Goal: Task Accomplishment & Management: Complete application form

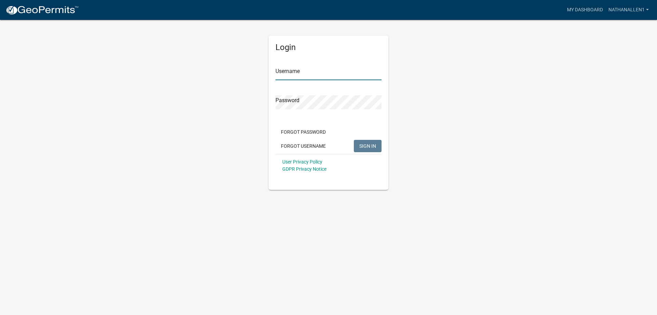
type input "nathanallen1"
click at [368, 145] on span "SIGN IN" at bounding box center [367, 145] width 17 height 5
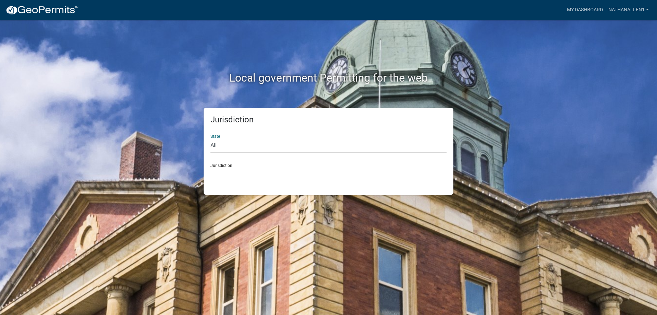
click at [239, 149] on select "All [US_STATE] [US_STATE] [US_STATE] [US_STATE] [US_STATE] [US_STATE] [US_STATE…" at bounding box center [328, 145] width 236 height 14
select select "[US_STATE]"
click at [210, 138] on select "All [US_STATE] [US_STATE] [US_STATE] [US_STATE] [US_STATE] [US_STATE] [US_STATE…" at bounding box center [328, 145] width 236 height 14
click at [246, 175] on select "City of [GEOGRAPHIC_DATA], [US_STATE] City of [GEOGRAPHIC_DATA], [US_STATE] Cit…" at bounding box center [328, 174] width 236 height 14
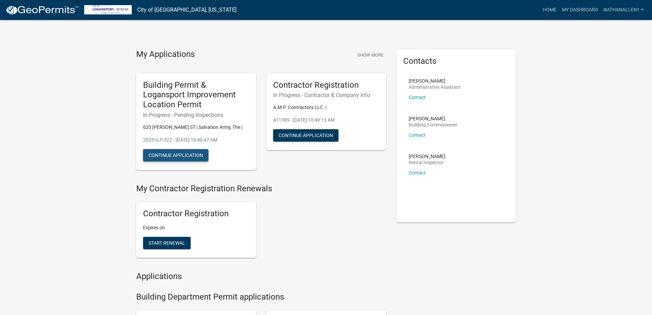
click at [176, 156] on button "Continue Application" at bounding box center [175, 155] width 65 height 12
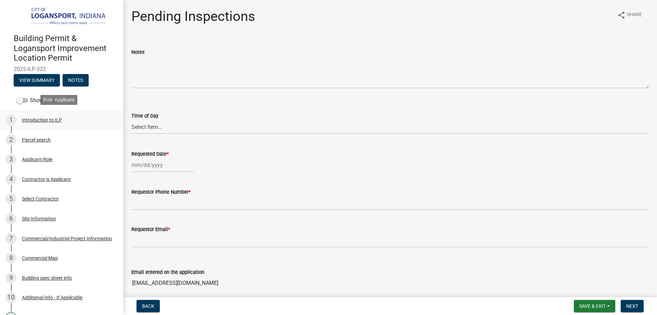
click at [52, 118] on div "Introduction to ILP" at bounding box center [42, 119] width 40 height 5
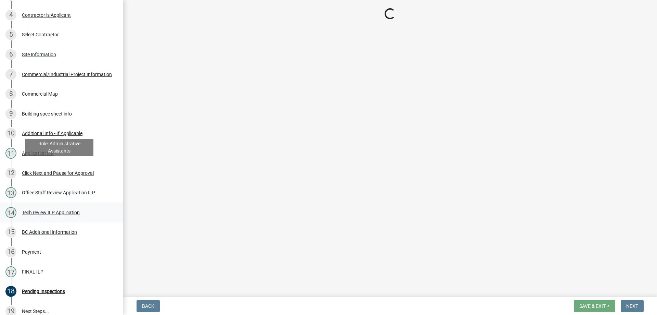
scroll to position [205, 0]
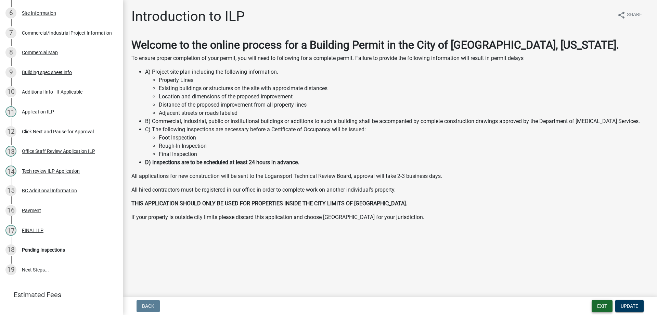
drag, startPoint x: 593, startPoint y: 304, endPoint x: 528, endPoint y: 204, distance: 119.3
click at [532, 205] on wm-app "Building Permit & Logansport Improvement Location Permit 2025-ILP-322 View Summ…" at bounding box center [328, 157] width 657 height 315
click at [632, 305] on span "Update" at bounding box center [629, 305] width 17 height 5
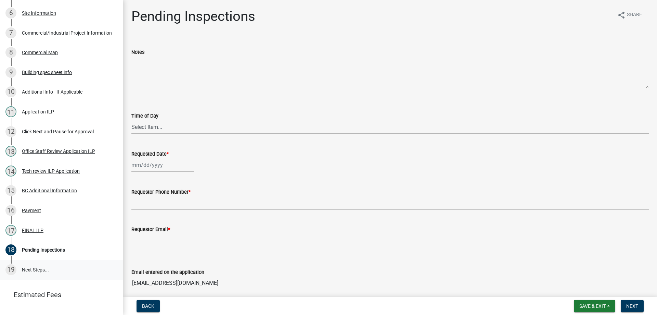
click at [34, 268] on link "19 Next Steps..." at bounding box center [61, 269] width 123 height 20
click at [639, 308] on button "Next" at bounding box center [632, 305] width 23 height 12
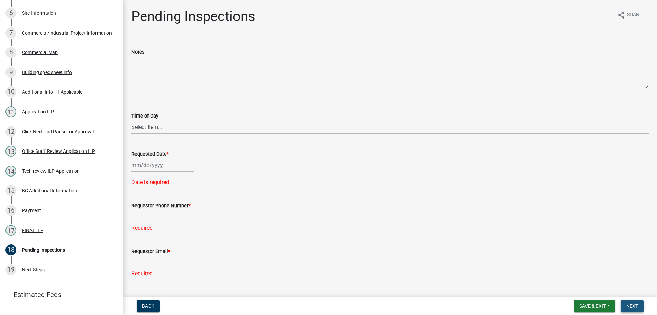
click at [639, 308] on button "Next" at bounding box center [632, 305] width 23 height 12
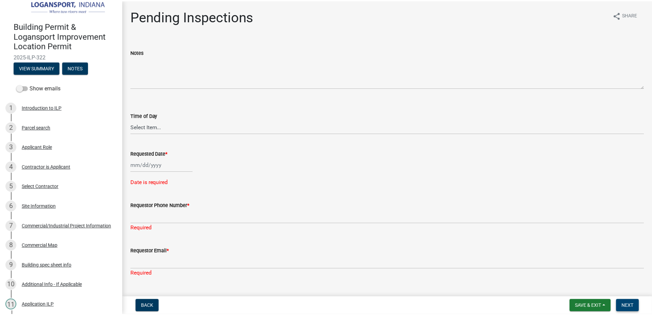
scroll to position [0, 0]
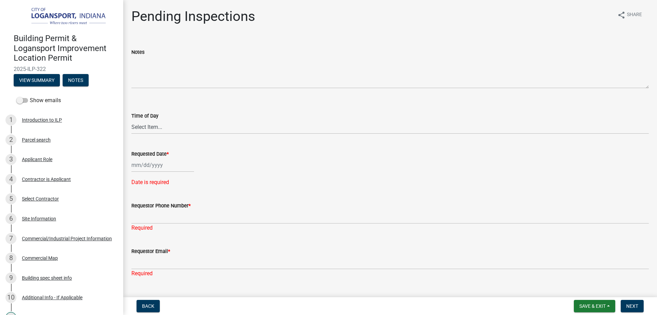
click at [64, 13] on img at bounding box center [63, 16] width 99 height 19
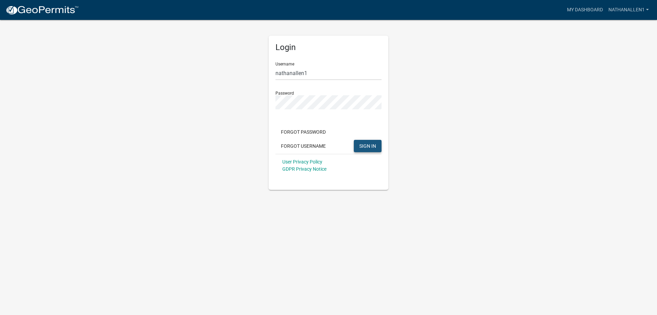
click at [370, 145] on span "SIGN IN" at bounding box center [367, 145] width 17 height 5
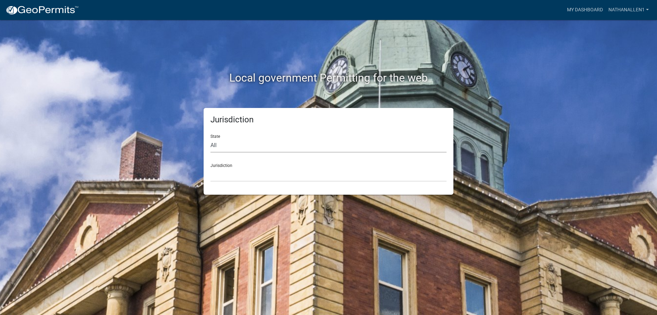
click at [260, 146] on select "All [US_STATE] [US_STATE] [US_STATE] [US_STATE] [US_STATE] [US_STATE] [US_STATE…" at bounding box center [328, 145] width 236 height 14
select select "[US_STATE]"
click at [210, 138] on select "All [US_STATE] [US_STATE] [US_STATE] [US_STATE] [US_STATE] [US_STATE] [US_STATE…" at bounding box center [328, 145] width 236 height 14
click at [240, 177] on select "City of [GEOGRAPHIC_DATA], [US_STATE] City of [GEOGRAPHIC_DATA], [US_STATE] Cit…" at bounding box center [328, 174] width 236 height 14
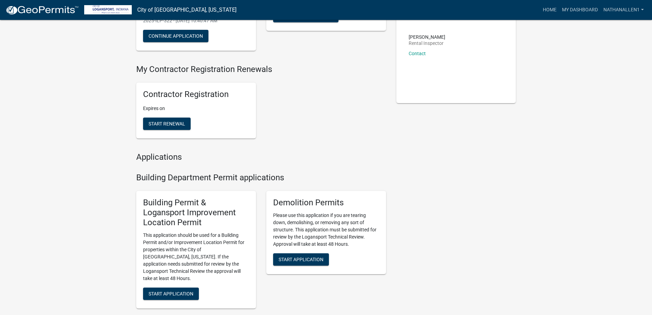
scroll to position [137, 0]
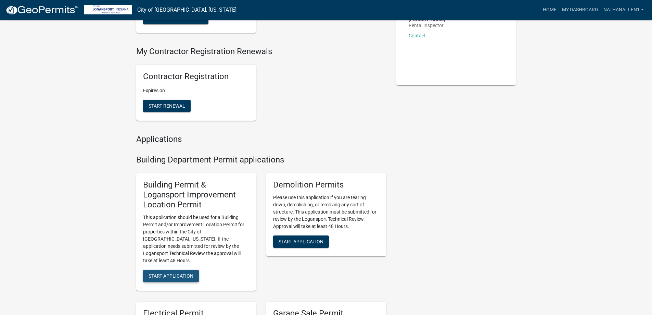
click at [179, 272] on span "Start Application" at bounding box center [171, 274] width 45 height 5
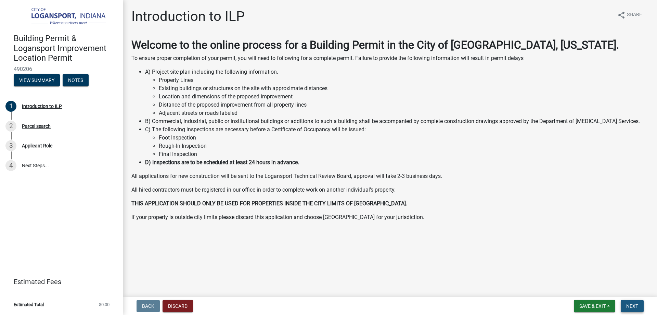
click at [635, 300] on button "Next" at bounding box center [632, 305] width 23 height 12
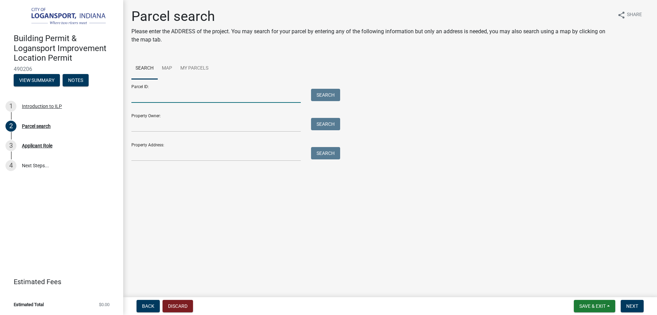
click at [220, 93] on input "Parcel ID:" at bounding box center [215, 96] width 169 height 14
type input "2"
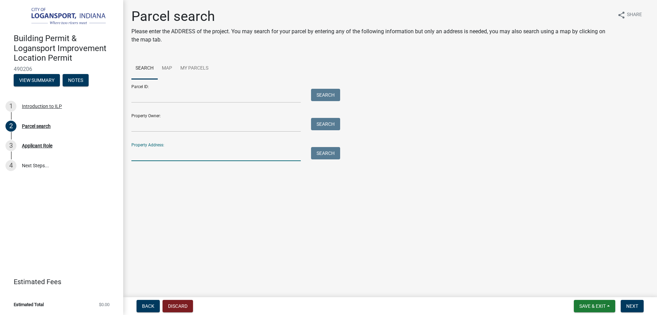
click at [164, 156] on input "Property Address:" at bounding box center [215, 154] width 169 height 14
type input "[STREET_ADDRESS]"
click at [337, 154] on button "Search" at bounding box center [325, 153] width 29 height 12
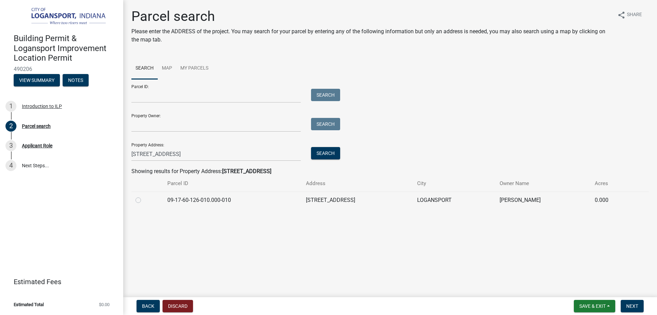
click at [144, 196] on label at bounding box center [144, 196] width 0 height 0
click at [144, 200] on input "radio" at bounding box center [146, 198] width 4 height 4
radio input "true"
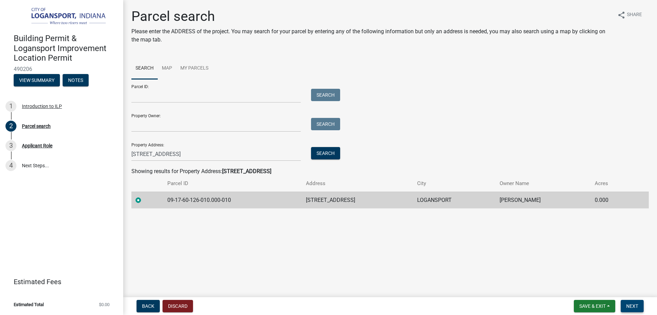
click at [633, 305] on span "Next" at bounding box center [632, 305] width 12 height 5
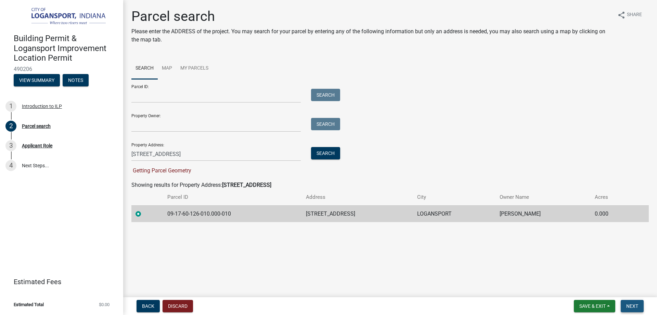
click at [629, 303] on span "Next" at bounding box center [632, 305] width 12 height 5
click at [328, 155] on button "Search" at bounding box center [325, 153] width 29 height 12
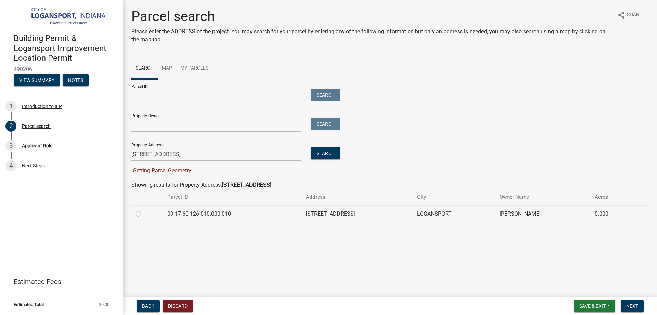
click at [144, 209] on label at bounding box center [144, 209] width 0 height 0
click at [144, 214] on input "radio" at bounding box center [146, 211] width 4 height 4
radio input "true"
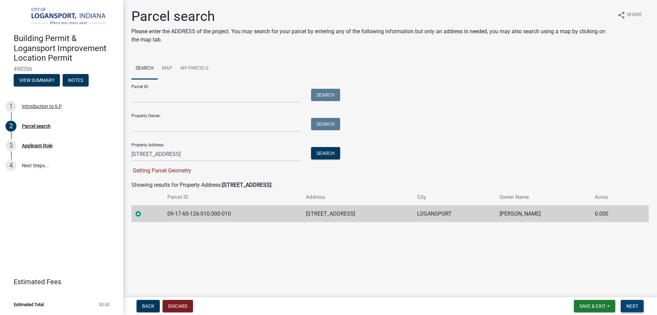
click at [636, 305] on span "Next" at bounding box center [632, 305] width 12 height 5
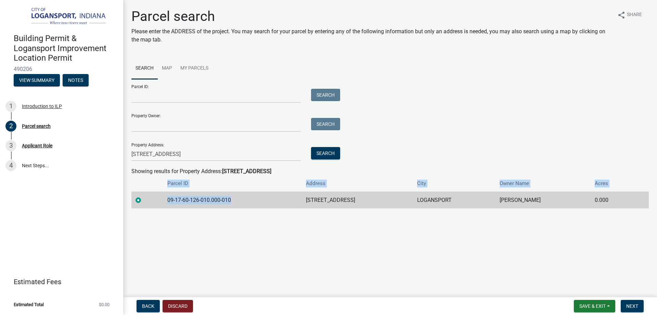
drag, startPoint x: 239, startPoint y: 215, endPoint x: 168, endPoint y: 214, distance: 70.2
click at [168, 214] on div "Parcel search Please enter the ADDRESS of the project. You may search for your …" at bounding box center [390, 111] width 528 height 206
click at [178, 197] on td "09-17-60-126-010.000-010" at bounding box center [232, 199] width 139 height 17
click at [174, 213] on div "Parcel search Please enter the ADDRESS of the project. You may search for your …" at bounding box center [390, 111] width 528 height 206
drag, startPoint x: 166, startPoint y: 200, endPoint x: 234, endPoint y: 204, distance: 68.9
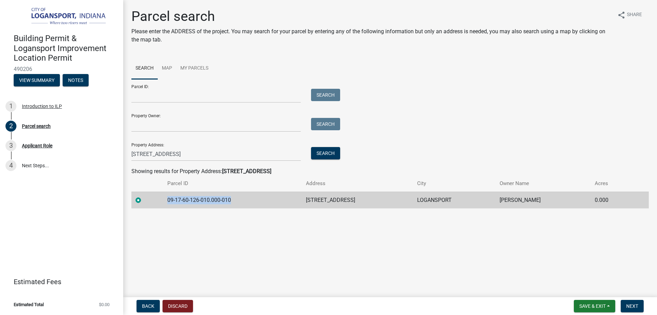
click at [234, 204] on td "09-17-60-126-010.000-010" at bounding box center [232, 199] width 139 height 17
copy td "09-17-60-126-010.000-010"
click at [156, 93] on input "Parcel ID:" at bounding box center [215, 96] width 169 height 14
paste input "09-17-60-126-010.000-010"
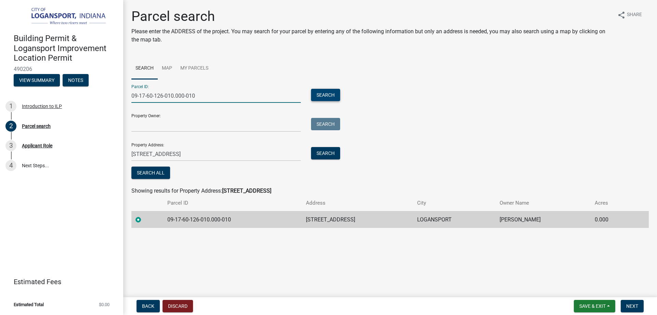
type input "09-17-60-126-010.000-010"
click at [323, 93] on button "Search" at bounding box center [325, 95] width 29 height 12
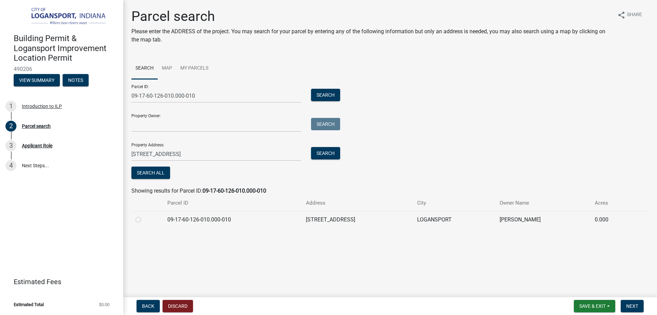
click at [144, 215] on label at bounding box center [144, 215] width 0 height 0
click at [144, 220] on input "radio" at bounding box center [146, 217] width 4 height 4
radio input "true"
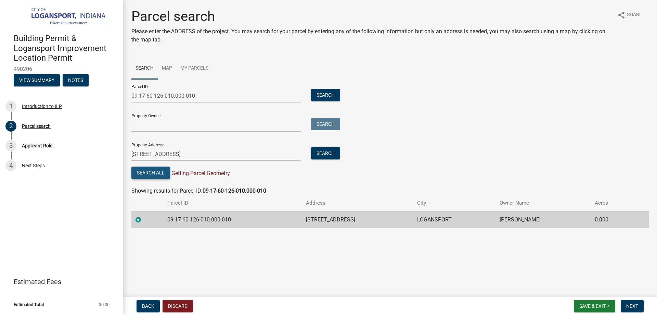
click at [149, 173] on button "Search All" at bounding box center [150, 172] width 39 height 12
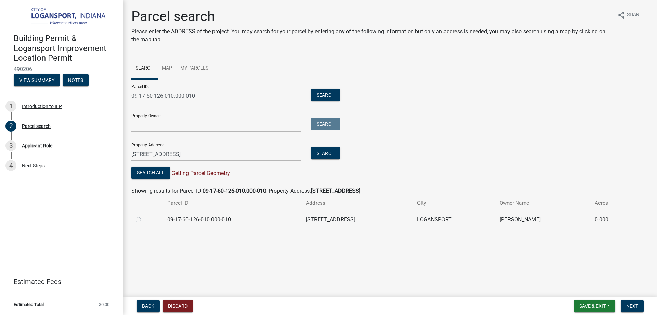
click at [144, 215] on label at bounding box center [144, 215] width 0 height 0
click at [144, 218] on input "radio" at bounding box center [146, 217] width 4 height 4
radio input "true"
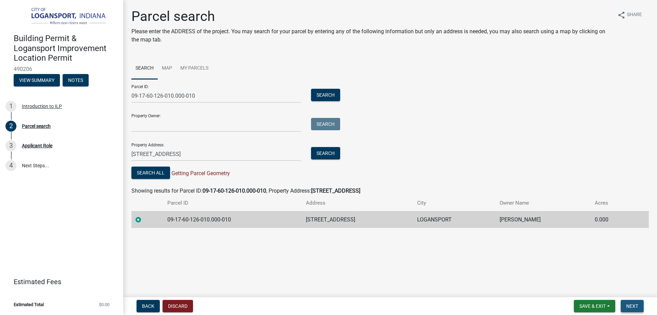
click at [628, 304] on span "Next" at bounding box center [632, 305] width 12 height 5
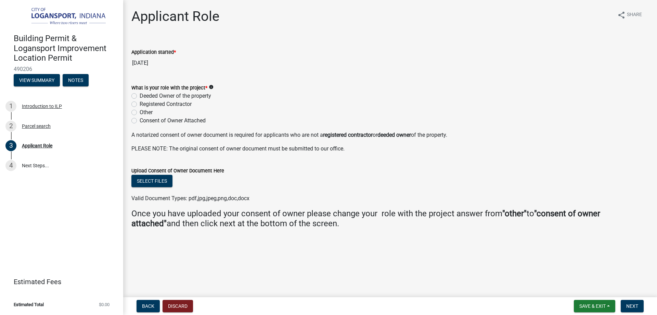
drag, startPoint x: 134, startPoint y: 104, endPoint x: 143, endPoint y: 107, distance: 9.4
click at [140, 104] on label "Registered Contractor" at bounding box center [166, 104] width 52 height 8
click at [140, 104] on input "Registered Contractor" at bounding box center [142, 102] width 4 height 4
radio input "true"
click at [629, 305] on span "Next" at bounding box center [632, 305] width 12 height 5
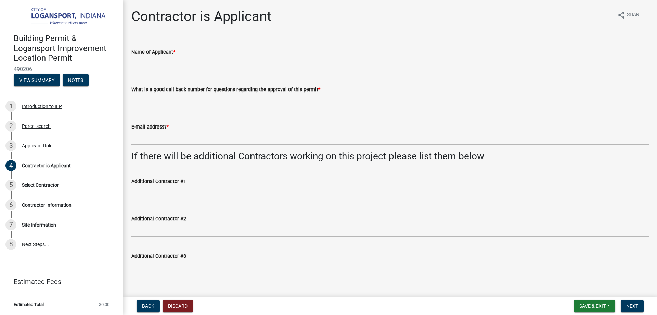
click at [182, 65] on input "Name of Applicant *" at bounding box center [389, 63] width 517 height 14
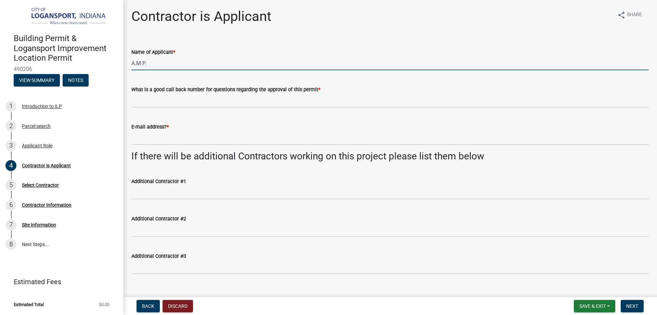
type input "A.M.P. Contractors, LLC"
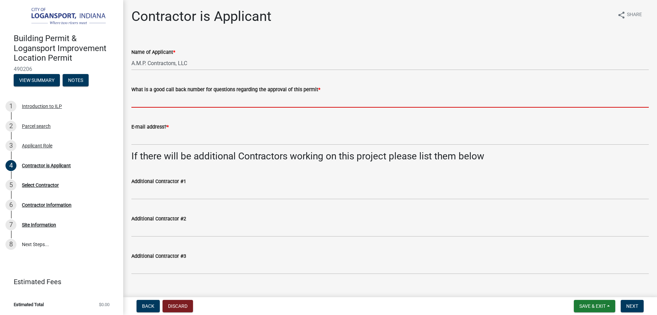
click at [191, 101] on input "What is a good call back number for questions regarding the approval of this pe…" at bounding box center [389, 100] width 517 height 14
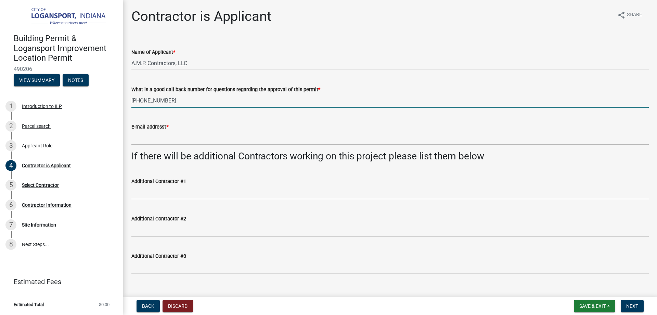
type input "[PHONE_NUMBER]"
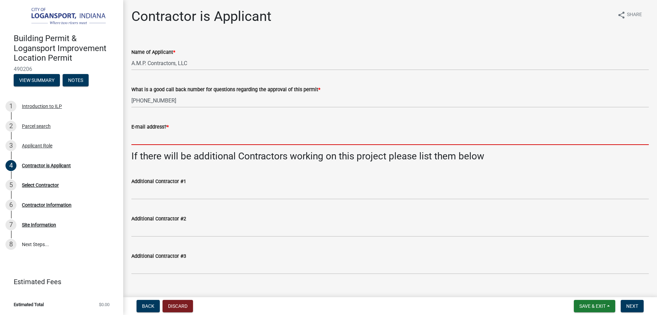
click at [175, 137] on input "E-mail address? *" at bounding box center [389, 138] width 517 height 14
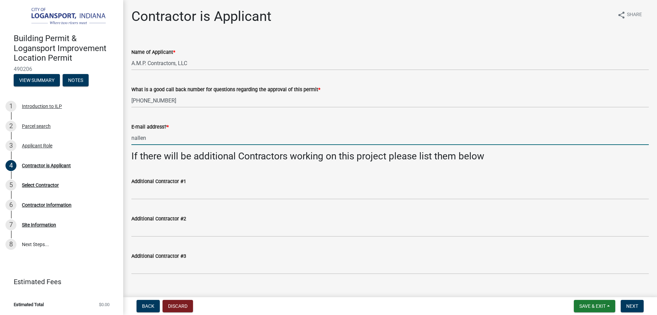
type input "[EMAIL_ADDRESS][DOMAIN_NAME]"
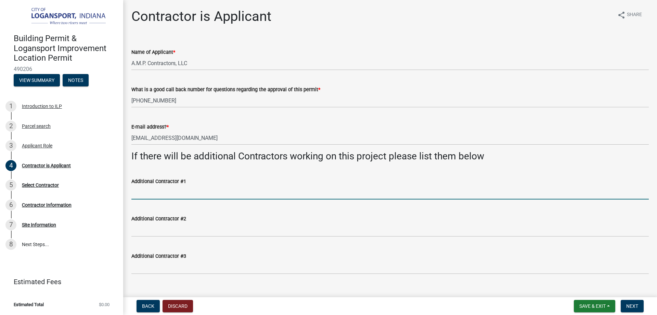
click at [183, 192] on input "Additional Contractor #1" at bounding box center [389, 192] width 517 height 14
type input "Smalls Maintenance & Electrical"
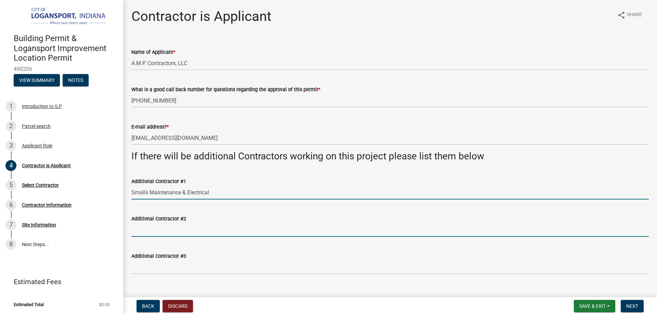
click at [183, 233] on input "Additional Contractor #2" at bounding box center [389, 229] width 517 height 14
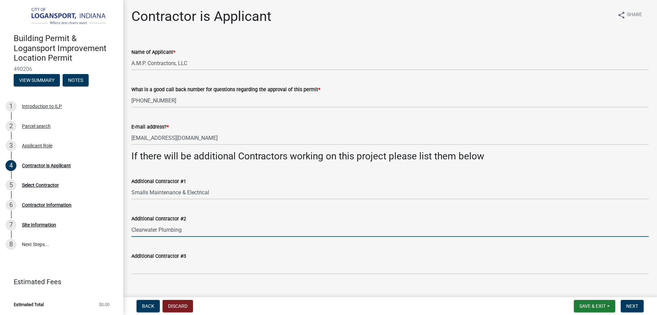
type input "Clearwater Plumbing"
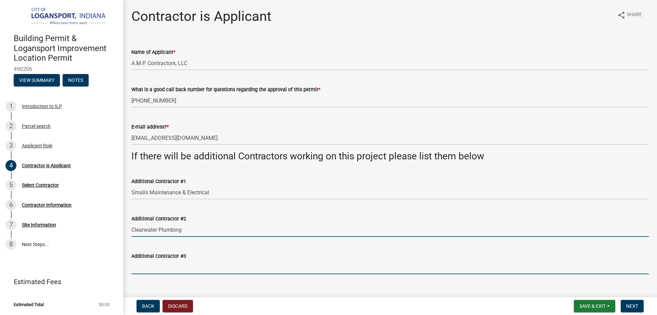
click at [192, 262] on input "Additional Contractor #3" at bounding box center [389, 267] width 517 height 14
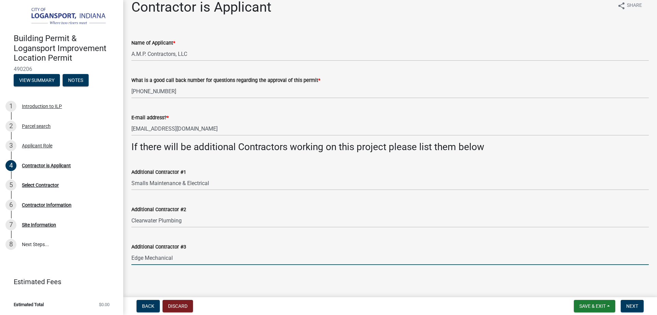
scroll to position [12, 0]
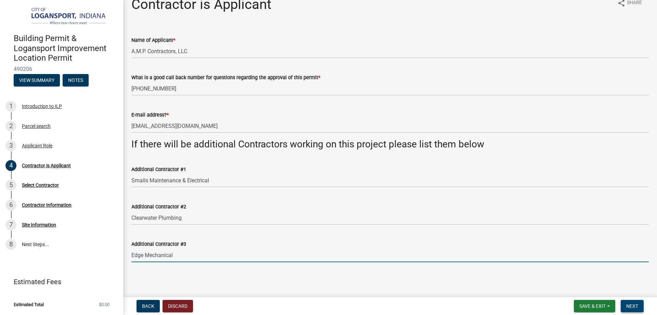
type input "Edge Mechanical"
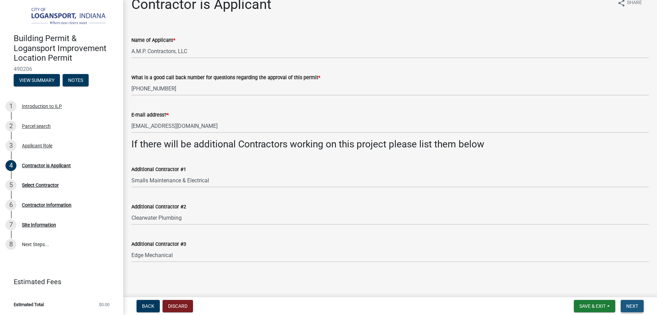
click at [633, 303] on span "Next" at bounding box center [632, 305] width 12 height 5
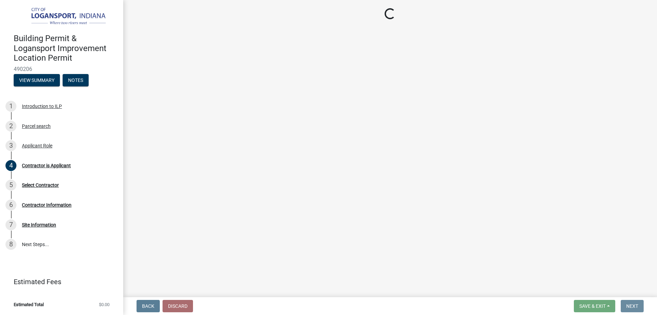
scroll to position [0, 0]
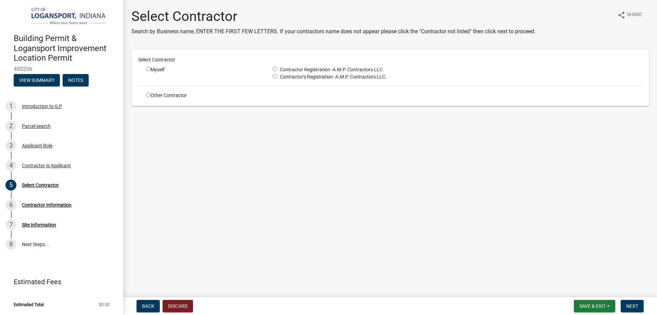
click at [276, 69] on input "radio" at bounding box center [275, 69] width 4 height 4
radio input "true"
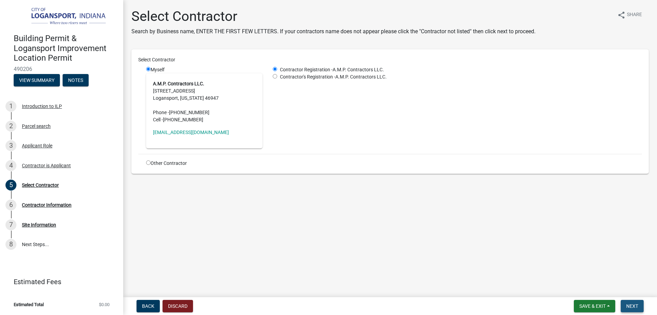
click at [634, 306] on span "Next" at bounding box center [632, 305] width 12 height 5
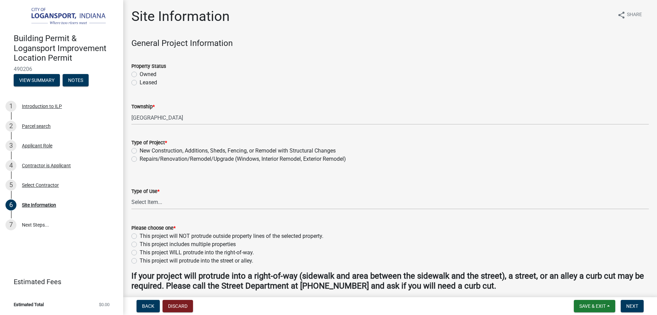
click at [140, 75] on label "Owned" at bounding box center [148, 74] width 17 height 8
click at [140, 75] on input "Owned" at bounding box center [142, 72] width 4 height 4
radio input "true"
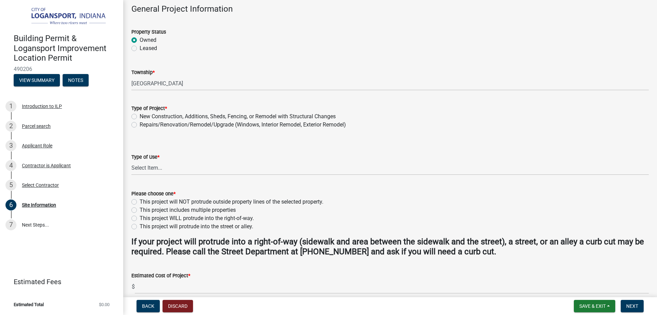
click at [140, 124] on label "Repairs/Renovation/Remodel/Upgrade (Windows, Interior Remodel, Exterior Remodel)" at bounding box center [243, 124] width 206 height 8
click at [140, 124] on input "Repairs/Renovation/Remodel/Upgrade (Windows, Interior Remodel, Exterior Remodel)" at bounding box center [142, 122] width 4 height 4
radio input "true"
click at [156, 166] on select "Select Item... Residential Commercial/Industrial Agricultural Public/Semi Public" at bounding box center [389, 168] width 517 height 14
click at [131, 161] on select "Select Item... Residential Commercial/Industrial Agricultural Public/Semi Public" at bounding box center [389, 168] width 517 height 14
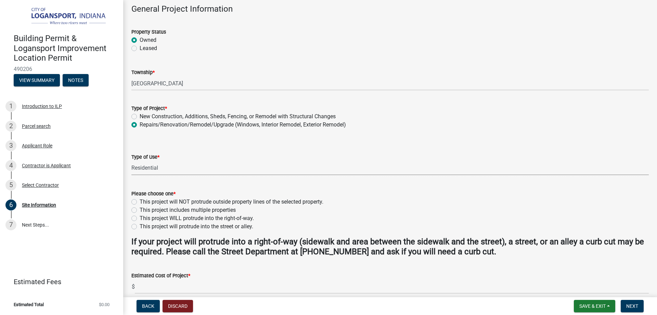
select select "62802869-e470-474a-8a4c-8dbe1ccdd5ac"
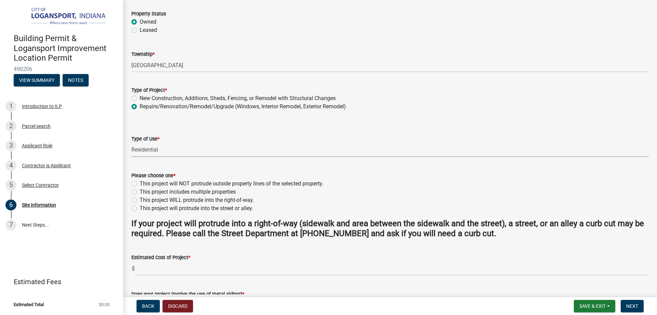
scroll to position [68, 0]
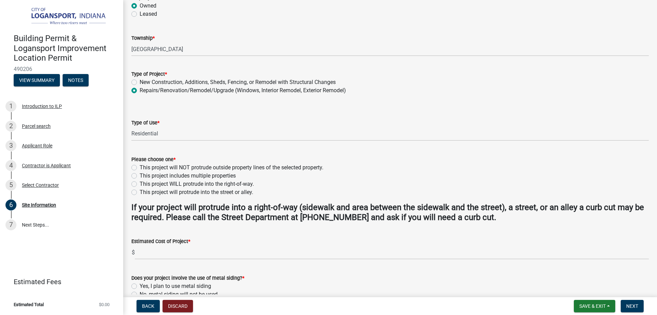
click at [140, 167] on label "This project will NOT protrude outside property lines of the selected property." at bounding box center [232, 167] width 184 height 8
click at [140, 167] on input "This project will NOT protrude outside property lines of the selected property." at bounding box center [142, 165] width 4 height 4
radio input "true"
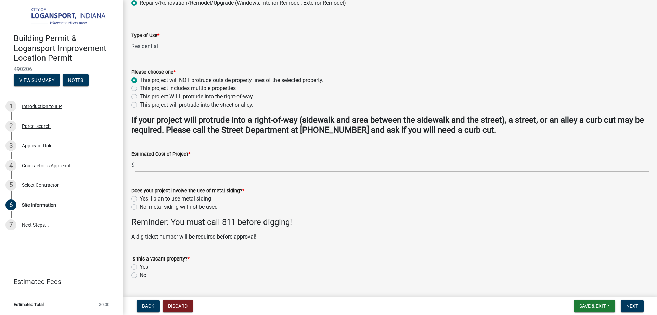
scroll to position [171, 0]
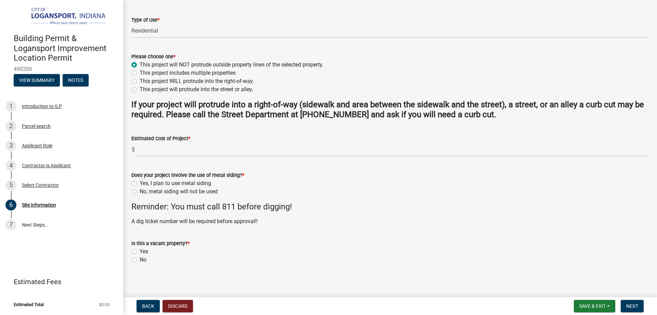
click at [140, 190] on label "No, metal siding will not be used" at bounding box center [179, 191] width 78 height 8
click at [140, 190] on input "No, metal siding will not be used" at bounding box center [142, 189] width 4 height 4
radio input "true"
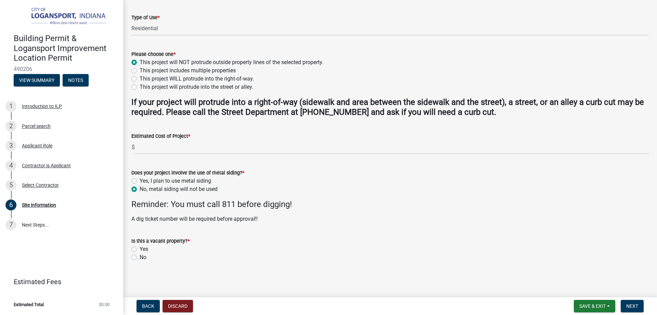
click at [140, 256] on label "No" at bounding box center [143, 257] width 7 height 8
click at [140, 256] on input "No" at bounding box center [142, 255] width 4 height 4
radio input "true"
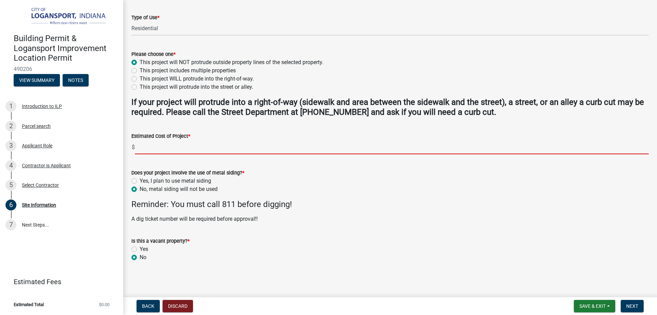
click at [214, 150] on input "text" at bounding box center [392, 147] width 514 height 14
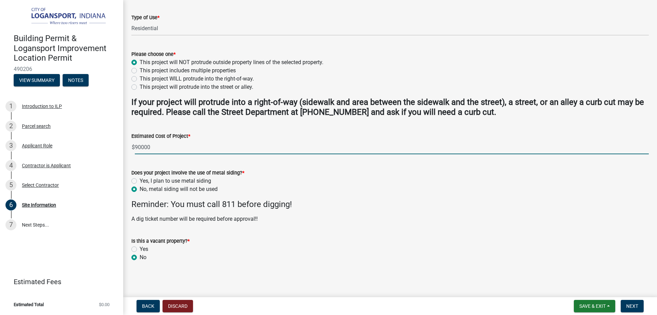
type input "90000"
click at [307, 203] on h4 "Reminder: You must call 811 before digging!" at bounding box center [389, 204] width 517 height 10
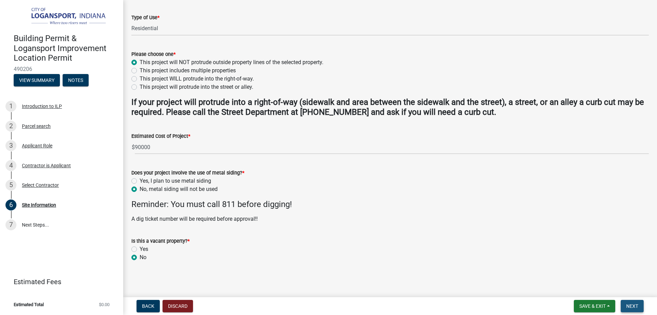
click at [633, 307] on span "Next" at bounding box center [632, 305] width 12 height 5
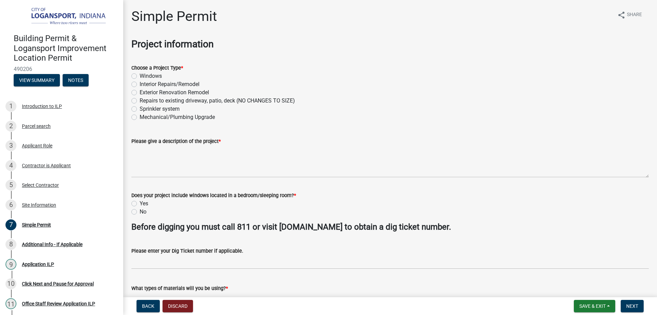
click at [140, 84] on label "Interior Repairs/Remodel" at bounding box center [170, 84] width 60 height 8
click at [140, 84] on input "Interior Repairs/Remodel" at bounding box center [142, 82] width 4 height 4
radio input "true"
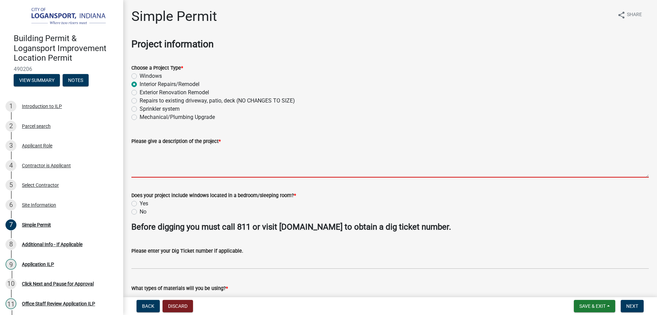
click at [177, 165] on textarea "Please give a description of the project *" at bounding box center [389, 161] width 517 height 32
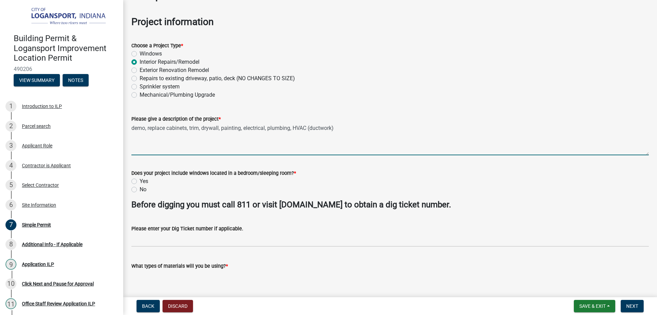
scroll to position [34, 0]
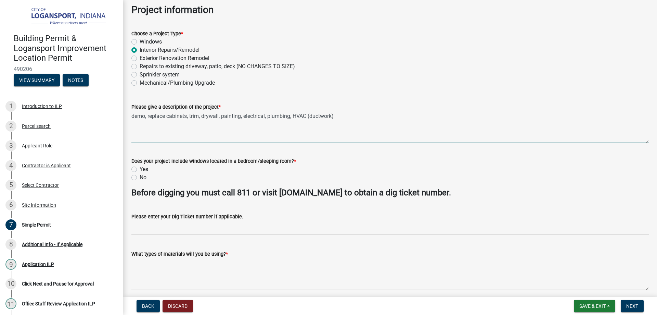
type textarea "demo, replace cabinets, trim, drywall, painting, electrical, plumbing, HVAC (du…"
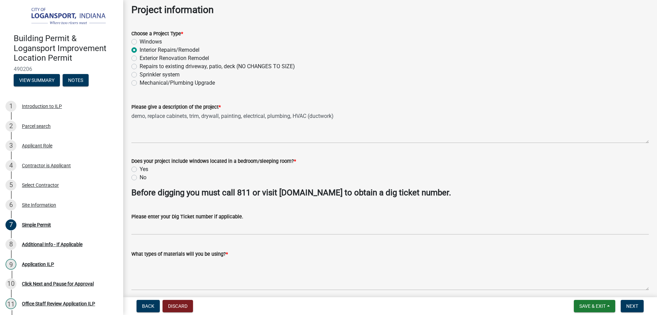
click at [140, 178] on label "No" at bounding box center [143, 177] width 7 height 8
click at [140, 178] on input "No" at bounding box center [142, 175] width 4 height 4
radio input "true"
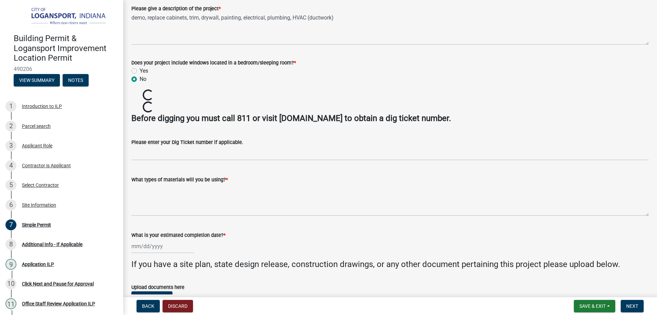
scroll to position [137, 0]
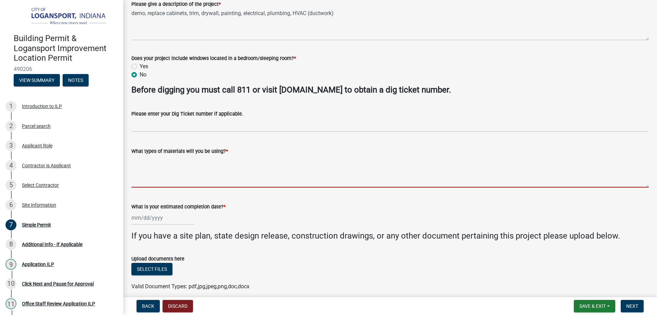
click at [162, 169] on textarea "What types of materials will you be using? *" at bounding box center [389, 171] width 517 height 32
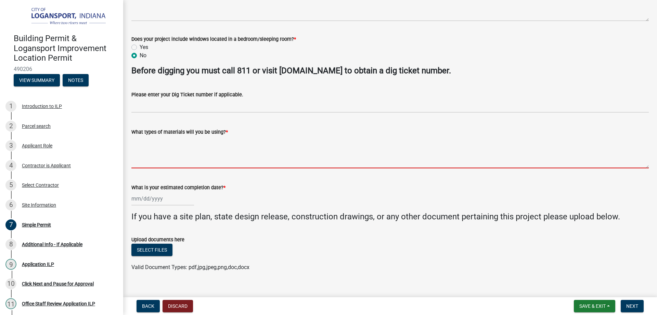
scroll to position [166, 0]
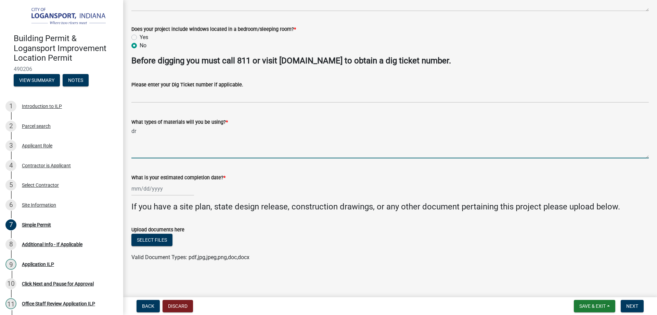
type textarea "d"
type textarea "2 x4 lumber, trim, drywall , paint"
click at [142, 187] on div at bounding box center [162, 188] width 63 height 14
select select "10"
select select "2025"
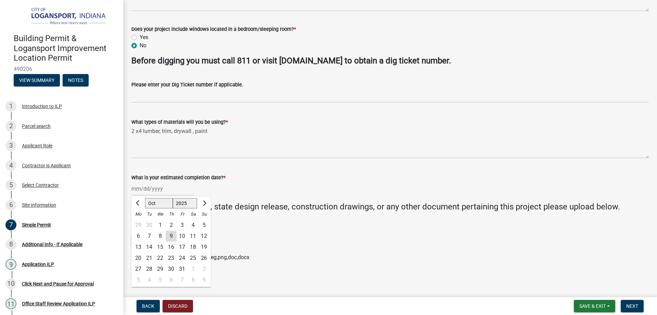
click at [195, 279] on div "8" at bounding box center [193, 279] width 11 height 11
type input "[DATE]"
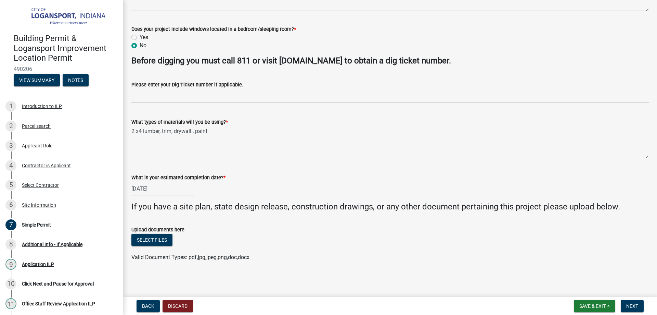
click at [218, 225] on div "Upload documents here" at bounding box center [389, 229] width 517 height 8
select select "11"
select select "2025"
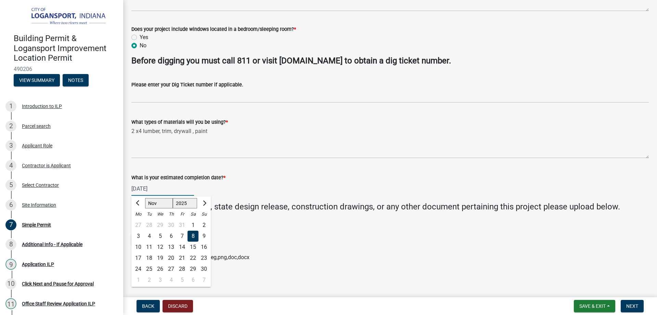
click at [161, 189] on div "[DATE] [PERSON_NAME] Apr [PERSON_NAME][DATE] Sep Oct Nov [DATE] 1526 1527 1528 …" at bounding box center [162, 188] width 63 height 14
click at [203, 234] on div "9" at bounding box center [203, 235] width 11 height 11
type input "[DATE]"
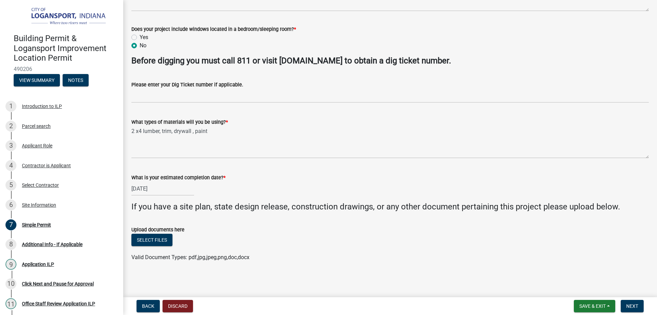
click at [282, 252] on ul at bounding box center [389, 249] width 517 height 5
click at [632, 304] on span "Next" at bounding box center [632, 305] width 12 height 5
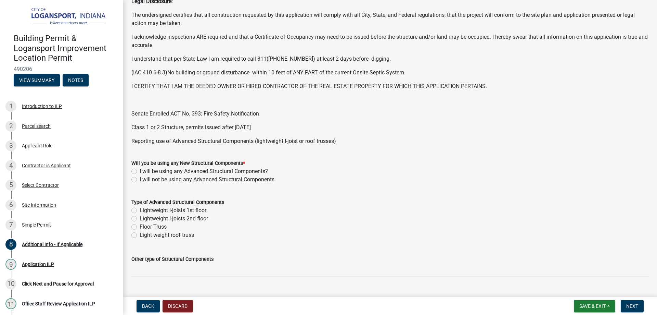
scroll to position [171, 0]
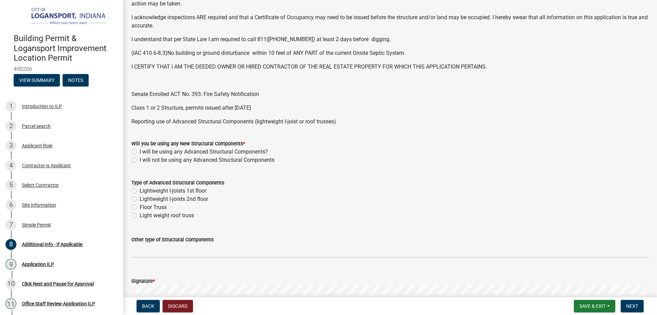
click at [140, 159] on label "I will not be using any Advanced Structural Components" at bounding box center [207, 160] width 135 height 8
click at [140, 159] on input "I will not be using any Advanced Structural Components" at bounding box center [142, 158] width 4 height 4
radio input "true"
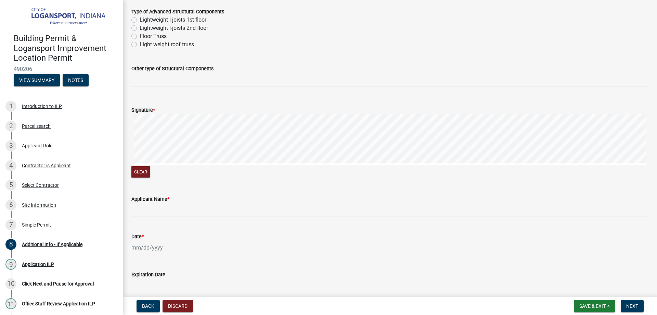
scroll to position [342, 0]
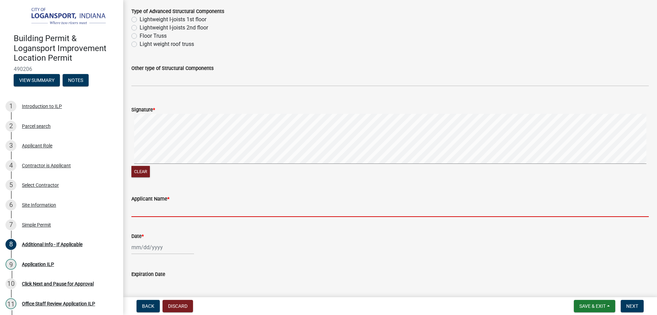
click at [174, 207] on input "Applicant Name *" at bounding box center [389, 210] width 517 height 14
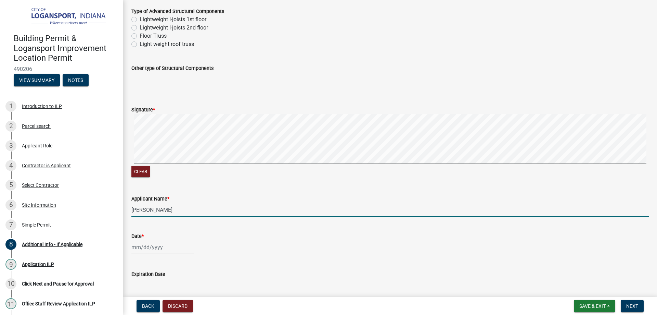
type input "[PERSON_NAME]"
click at [142, 246] on div at bounding box center [162, 247] width 63 height 14
select select "10"
select select "2025"
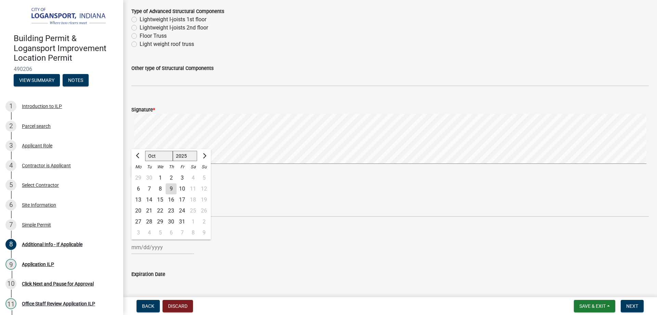
click at [172, 187] on div "9" at bounding box center [171, 188] width 11 height 11
type input "[DATE]"
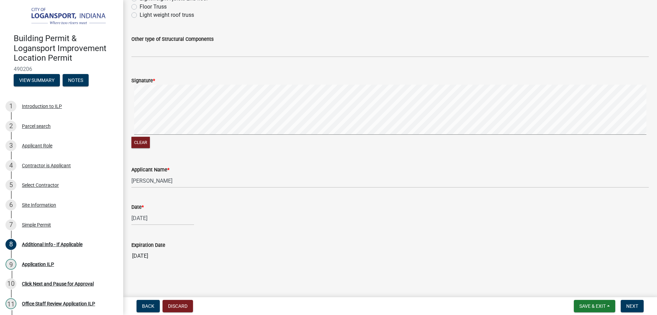
scroll to position [373, 0]
click at [638, 306] on span "Next" at bounding box center [632, 305] width 12 height 5
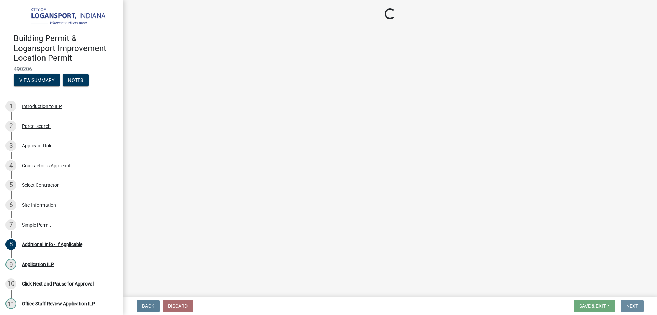
scroll to position [0, 0]
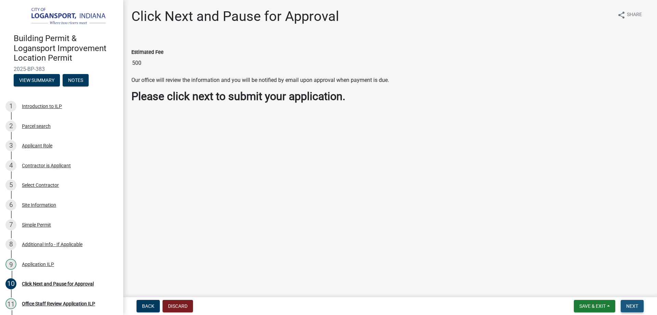
click at [636, 307] on span "Next" at bounding box center [632, 305] width 12 height 5
